Goal: Task Accomplishment & Management: Use online tool/utility

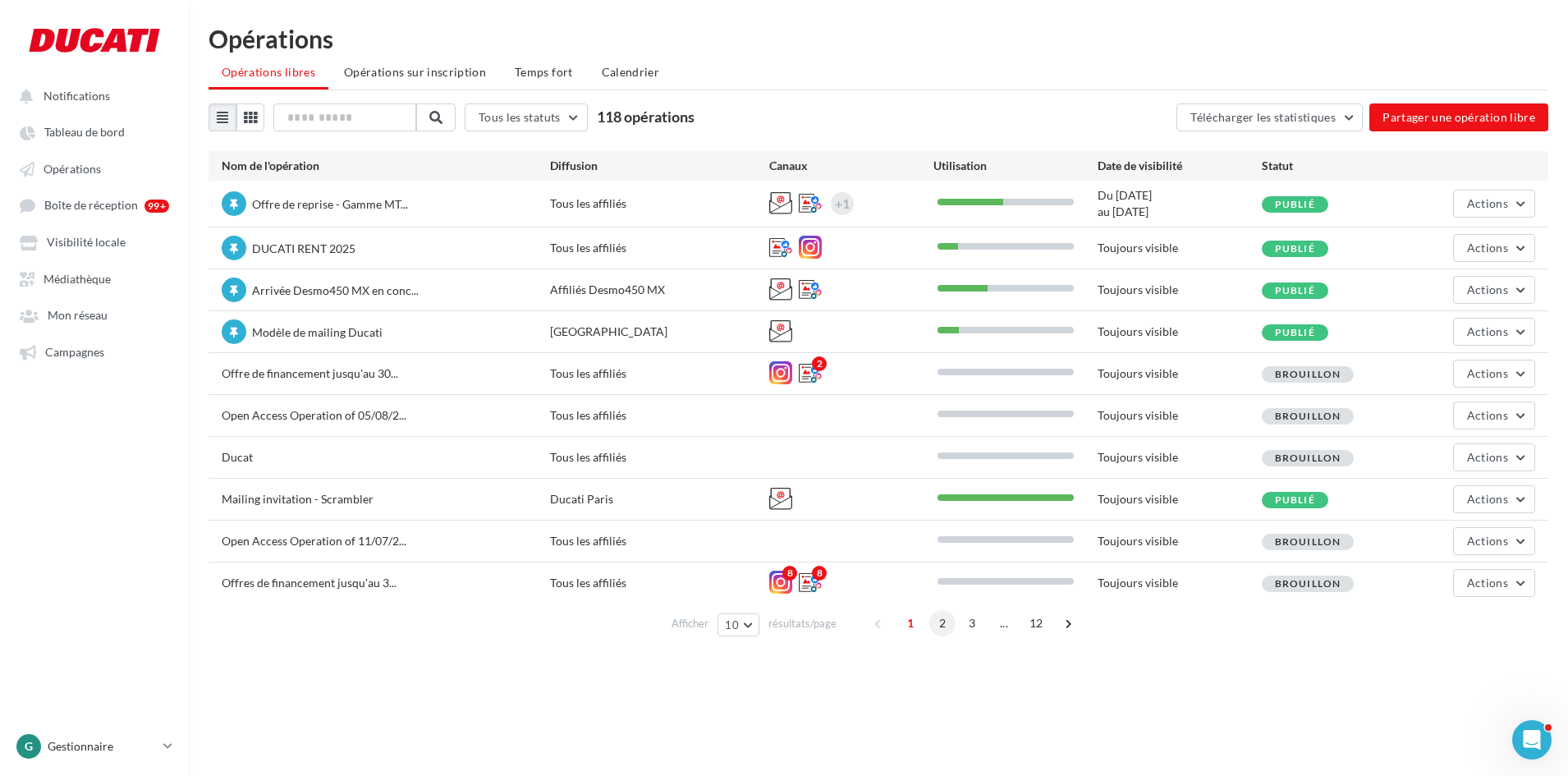
click at [944, 623] on span "2" at bounding box center [942, 623] width 26 height 26
click at [951, 626] on span "2" at bounding box center [942, 623] width 26 height 26
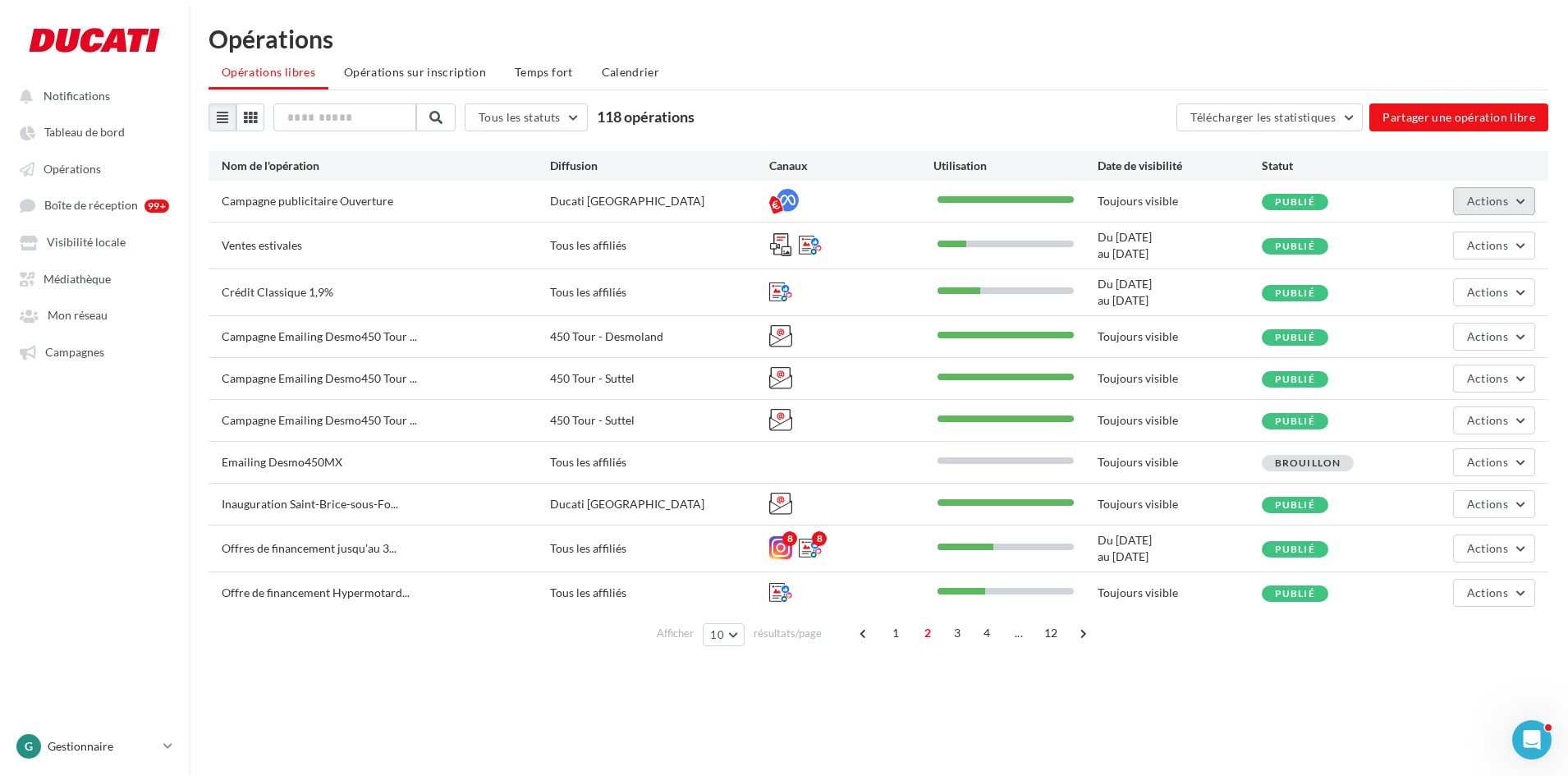
click at [1474, 193] on button "Actions" at bounding box center [1493, 201] width 82 height 28
click at [1462, 238] on button "Editer" at bounding box center [1453, 240] width 164 height 42
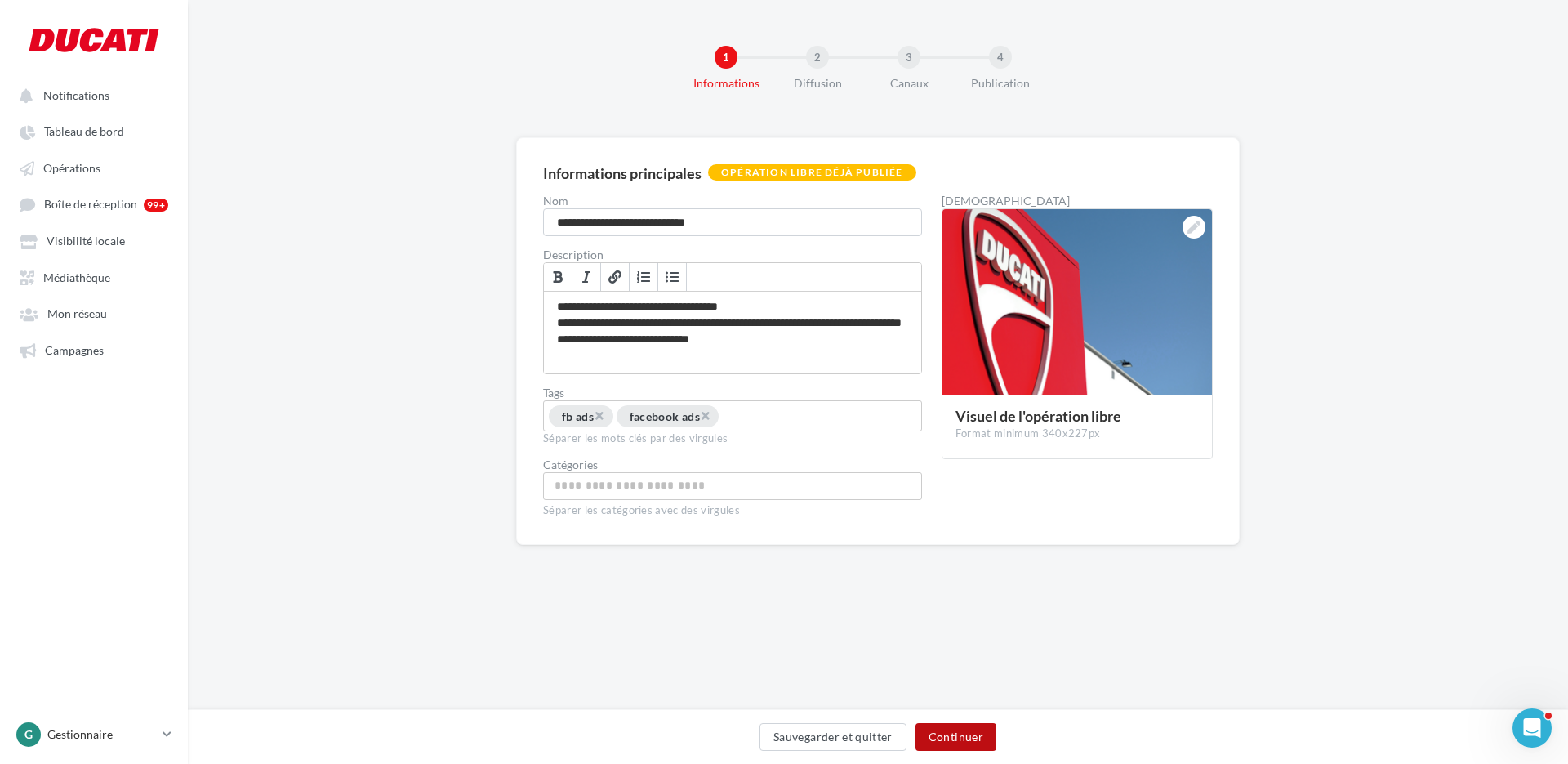
click at [989, 735] on button "Continuer" at bounding box center [955, 736] width 81 height 28
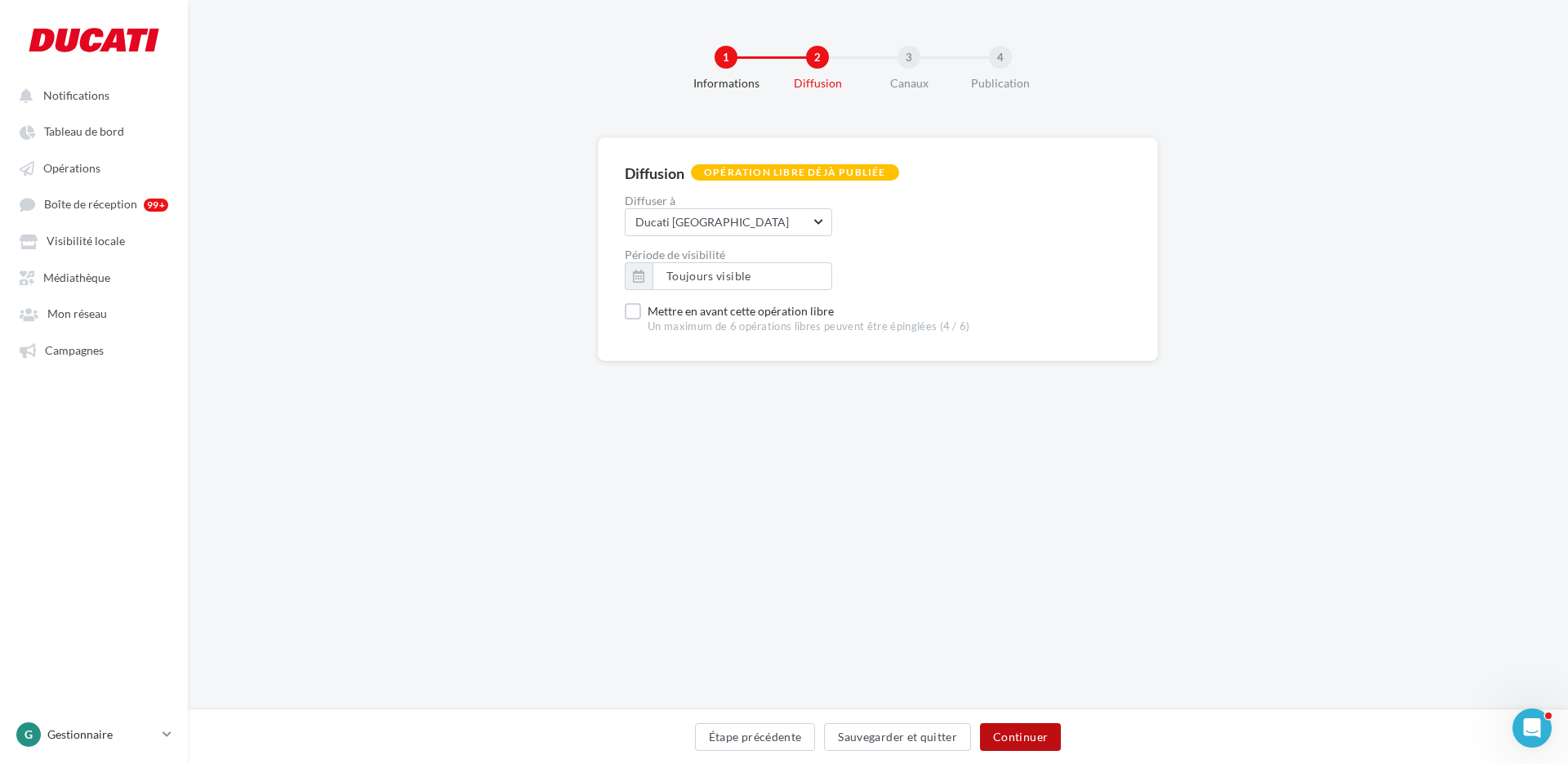
click at [1055, 730] on button "Continuer" at bounding box center [1021, 736] width 81 height 28
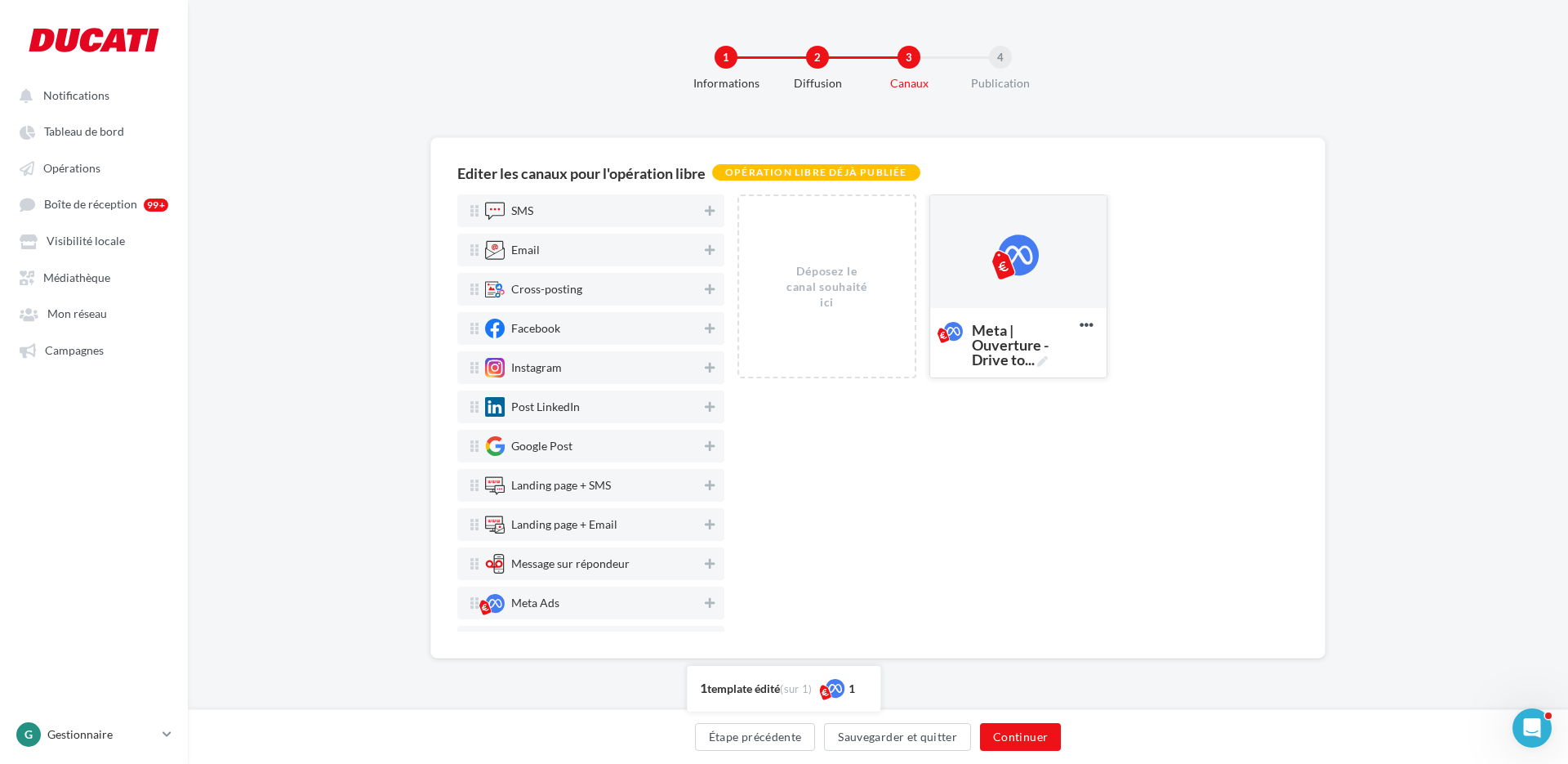
click at [1022, 264] on div at bounding box center [1018, 252] width 41 height 41
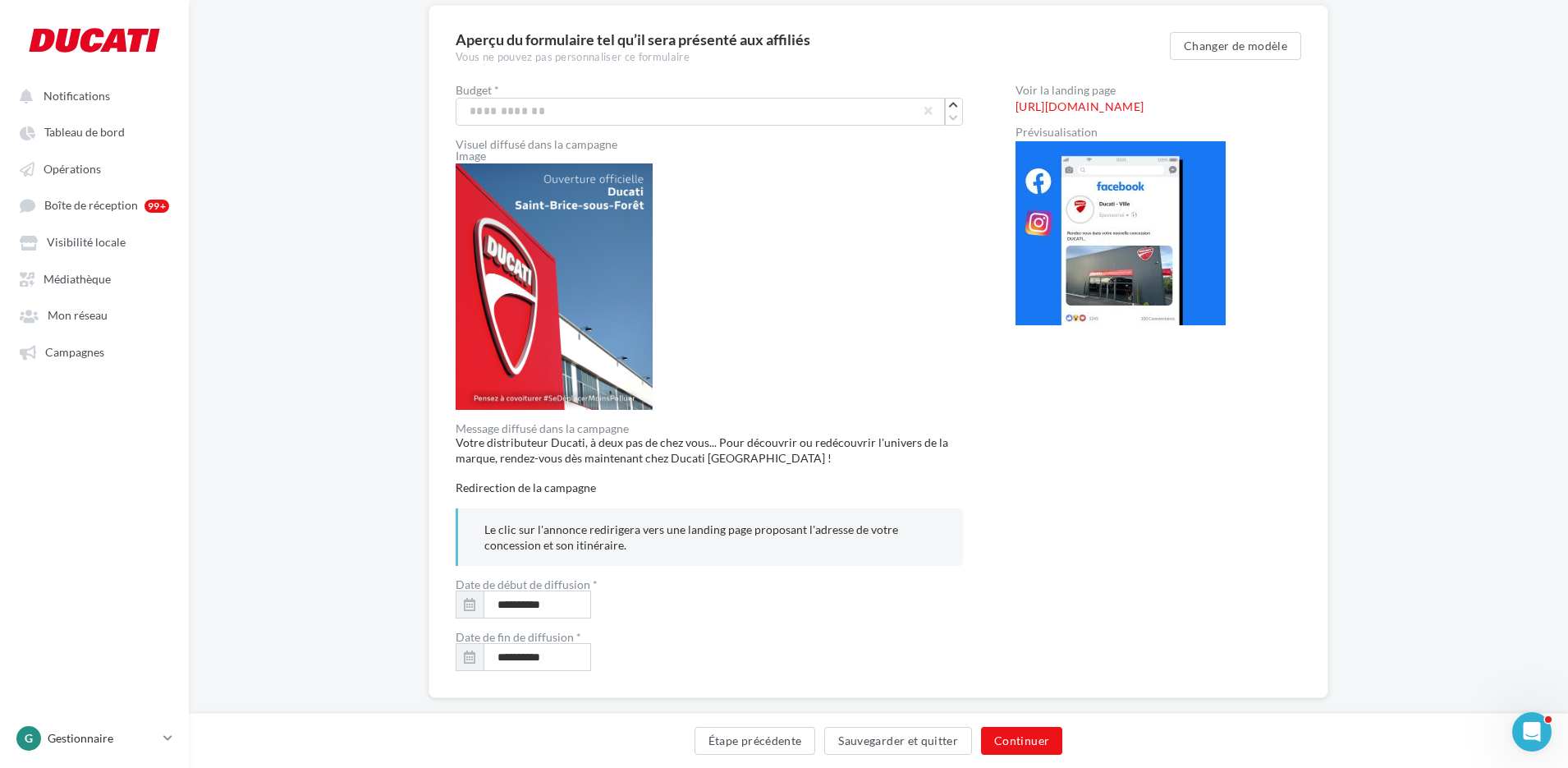
scroll to position [160, 0]
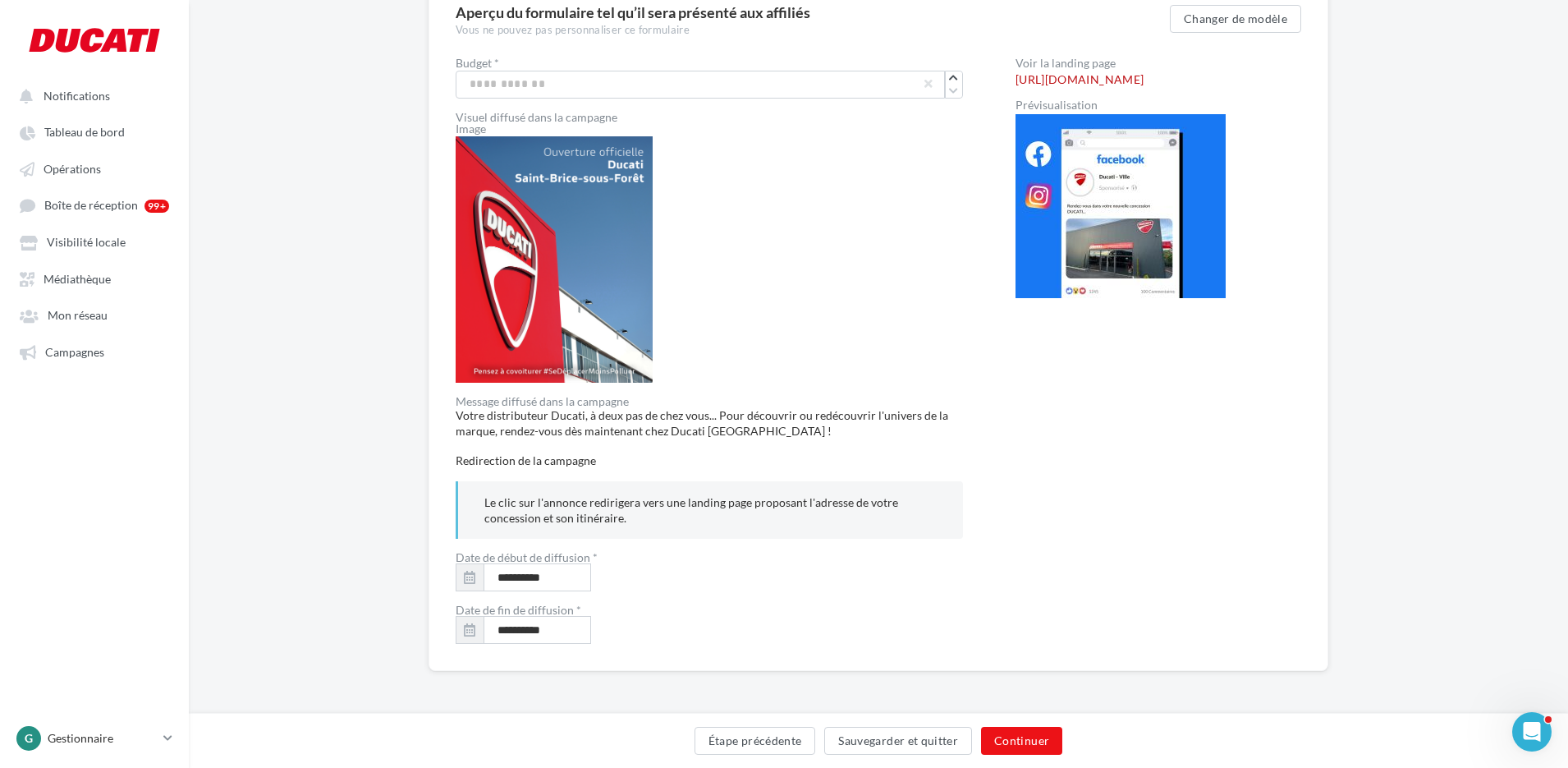
click at [1081, 86] on link "[URL][DOMAIN_NAME]" at bounding box center [1079, 79] width 128 height 13
